Goal: Transaction & Acquisition: Obtain resource

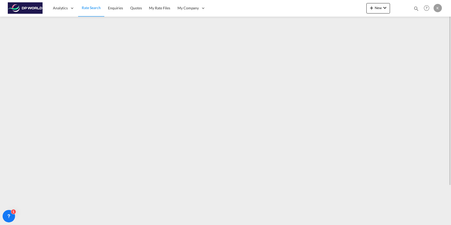
click at [88, 7] on span "Rate Search" at bounding box center [91, 7] width 19 height 4
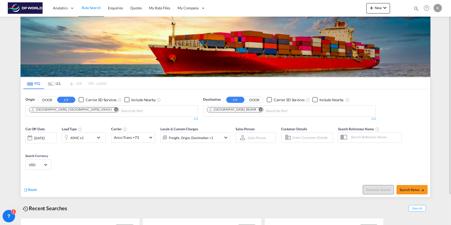
click at [114, 109] on md-icon "Remove" at bounding box center [116, 109] width 4 height 4
click at [259, 109] on md-icon "Remove" at bounding box center [261, 109] width 4 height 4
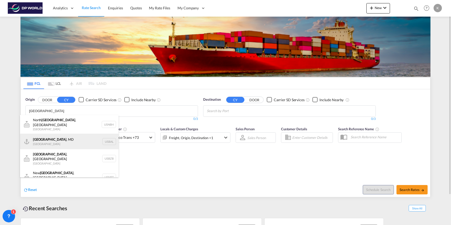
type input "[GEOGRAPHIC_DATA]"
click at [65, 138] on div "[GEOGRAPHIC_DATA] , [GEOGRAPHIC_DATA] [GEOGRAPHIC_DATA] USBAL" at bounding box center [69, 142] width 99 height 16
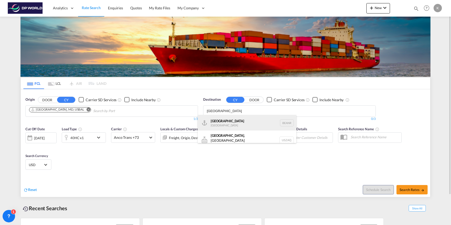
type input "[GEOGRAPHIC_DATA]"
click at [236, 120] on div "[GEOGRAPHIC_DATA] [GEOGRAPHIC_DATA] BEANR" at bounding box center [247, 123] width 99 height 16
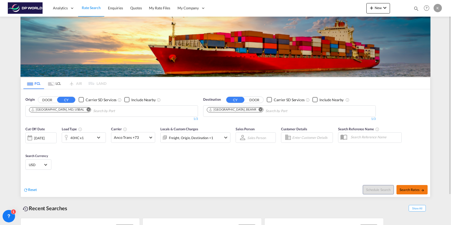
click at [407, 190] on span "Search Rates" at bounding box center [412, 190] width 25 height 4
type input "USBAL to BEANR / [DATE]"
